Goal: Transaction & Acquisition: Purchase product/service

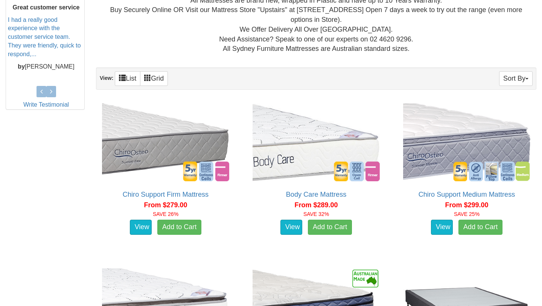
scroll to position [340, 0]
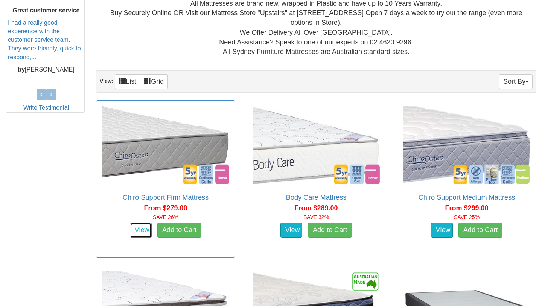
click at [137, 225] on link "View" at bounding box center [141, 230] width 22 height 15
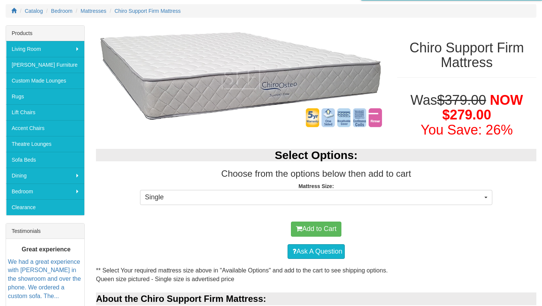
scroll to position [136, 0]
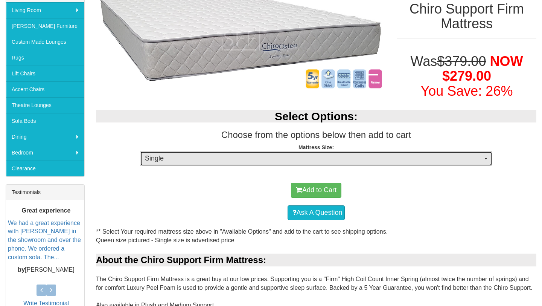
click at [210, 159] on span "Single" at bounding box center [314, 159] width 338 height 10
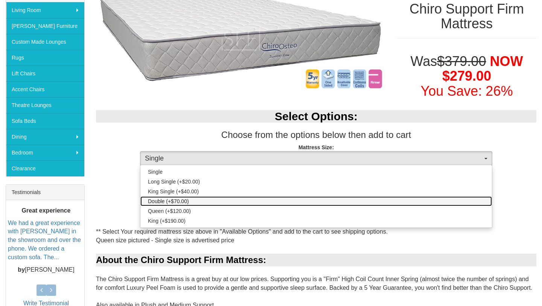
click at [198, 198] on link "Double (+$70.00)" at bounding box center [316, 201] width 352 height 10
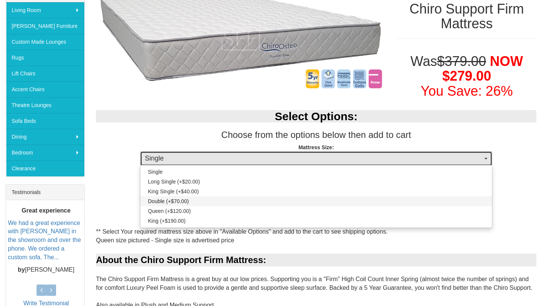
select select "188"
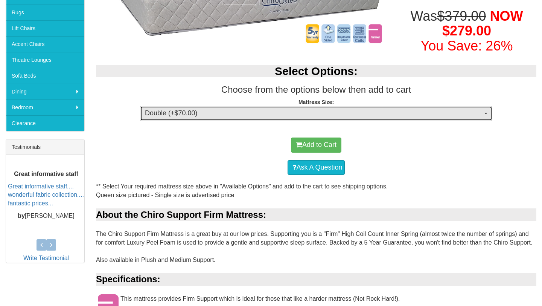
scroll to position [64, 0]
